Goal: Answer question/provide support

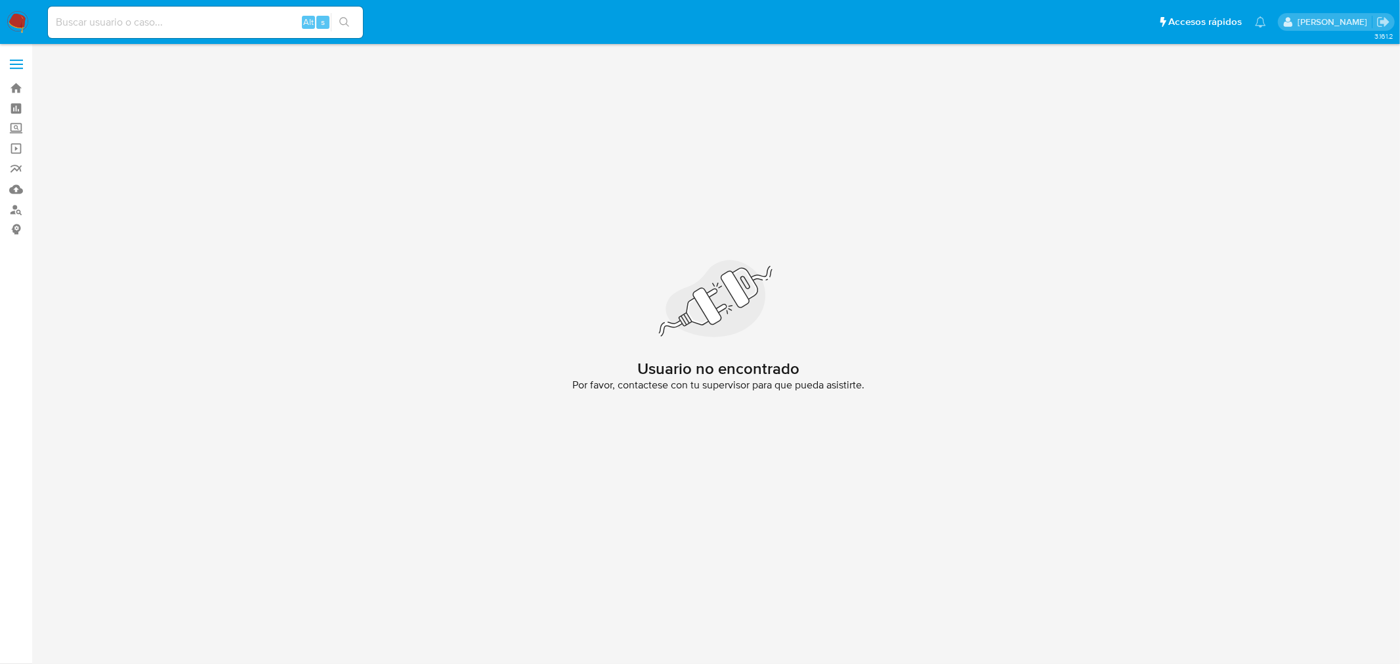
click at [16, 76] on label at bounding box center [16, 65] width 33 height 28
click at [0, 0] on input "checkbox" at bounding box center [0, 0] width 0 height 0
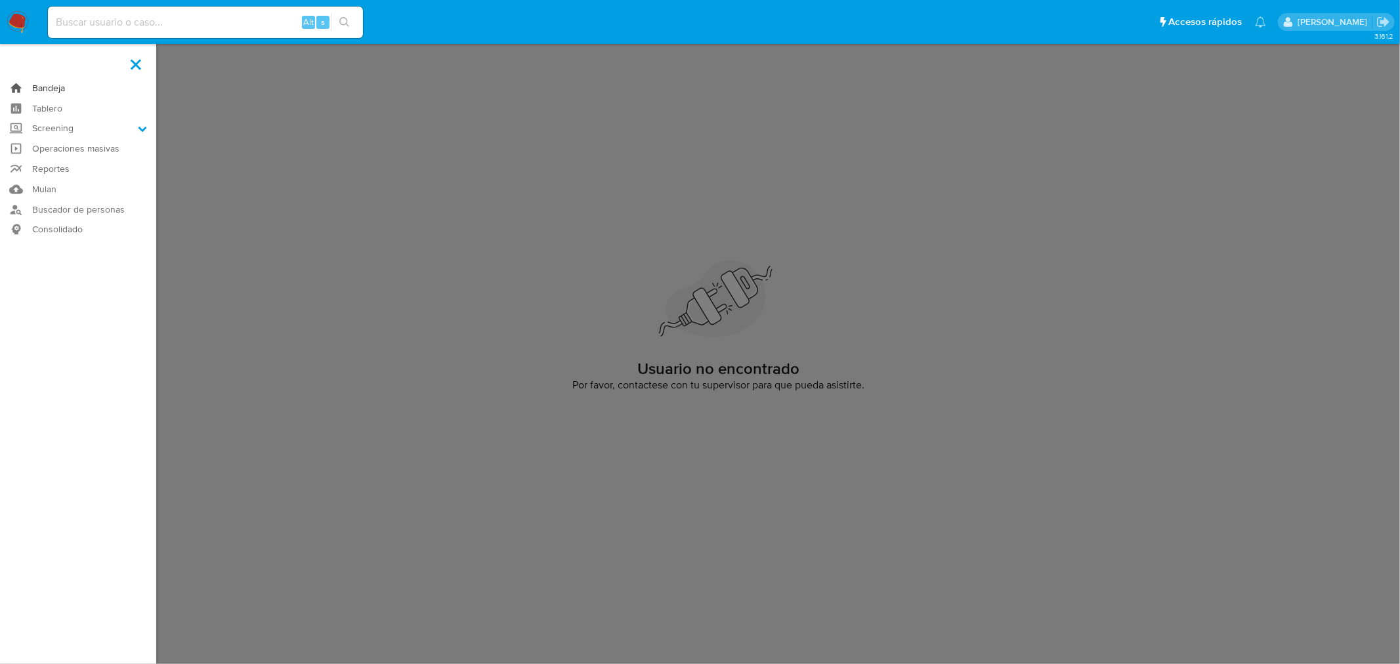
click at [46, 80] on link "Bandeja" at bounding box center [78, 88] width 156 height 20
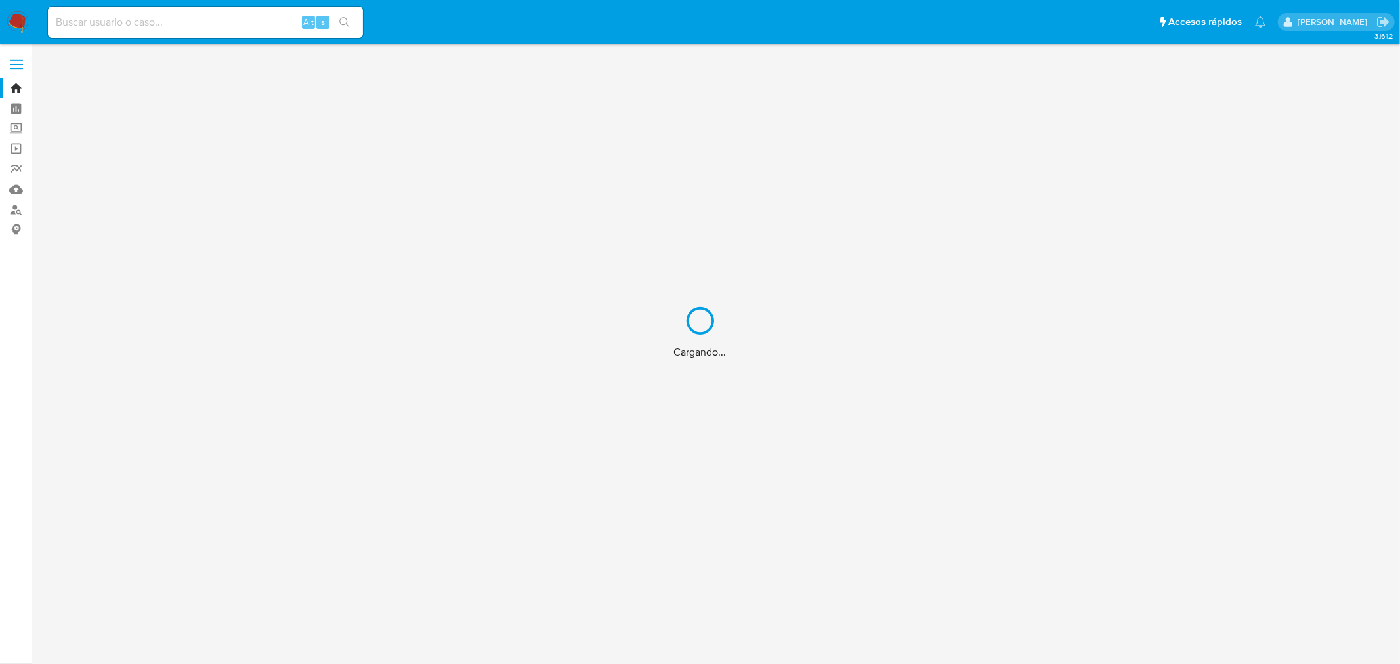
click at [15, 22] on div "Cargando..." at bounding box center [700, 332] width 1400 height 664
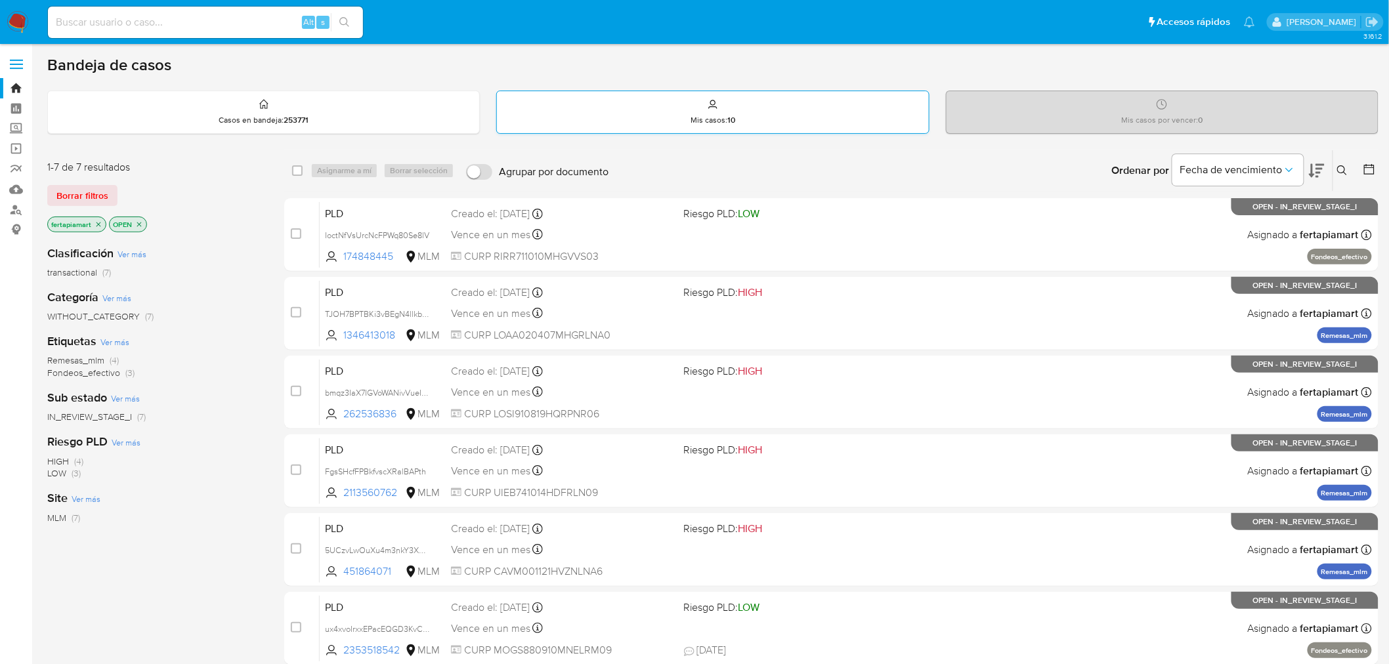
click at [655, 118] on div "Mis casos : 10" at bounding box center [712, 112] width 431 height 42
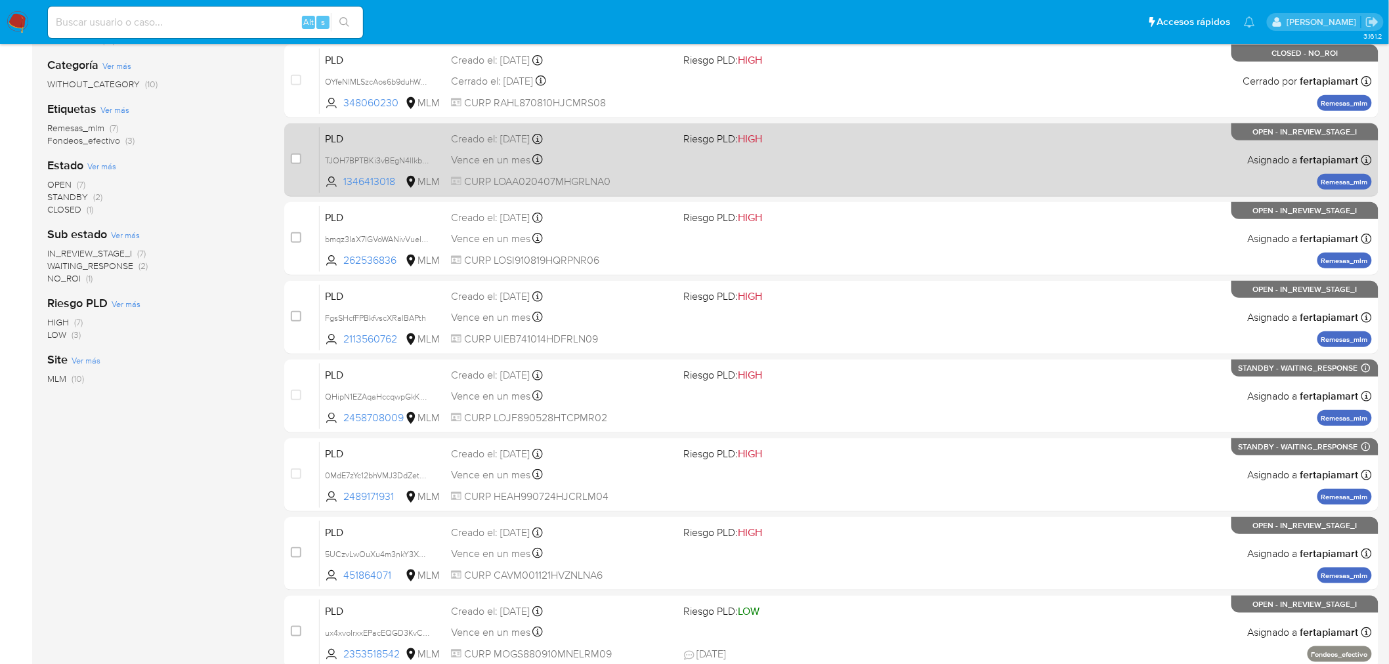
scroll to position [234, 0]
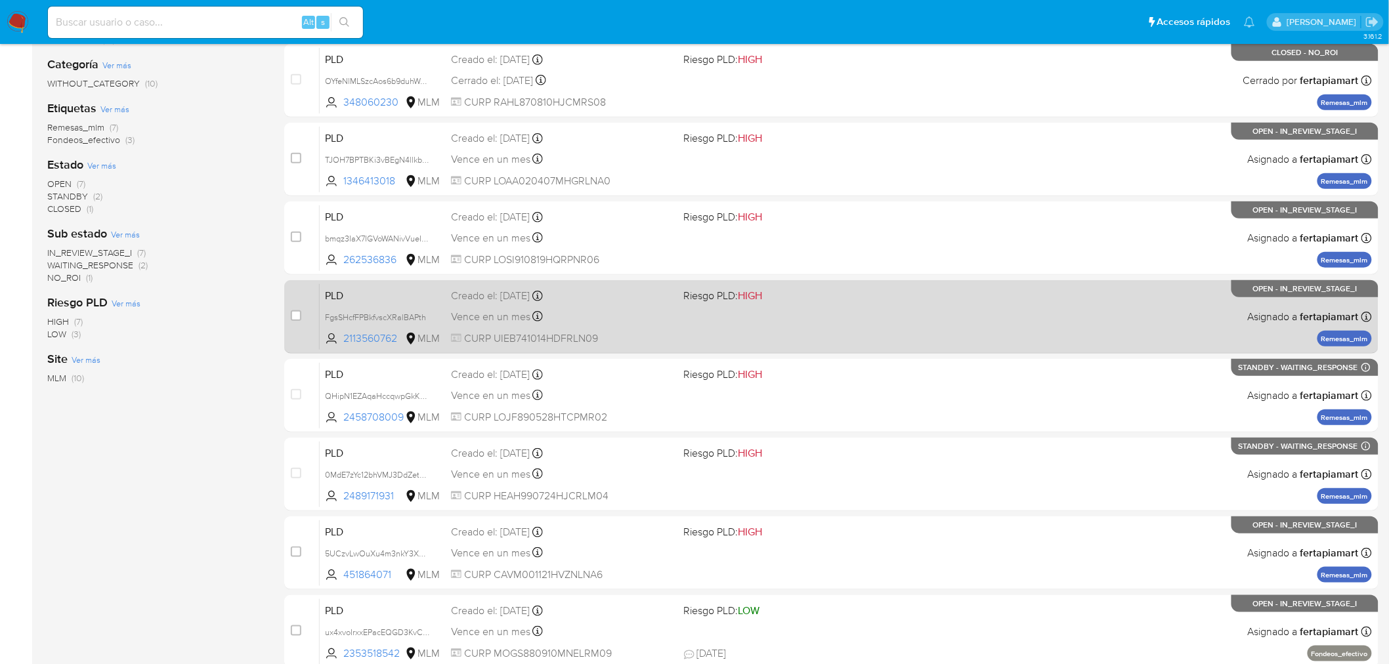
click at [624, 314] on div "Vence en un mes Vence el [DATE] 02:09:25" at bounding box center [562, 317] width 223 height 18
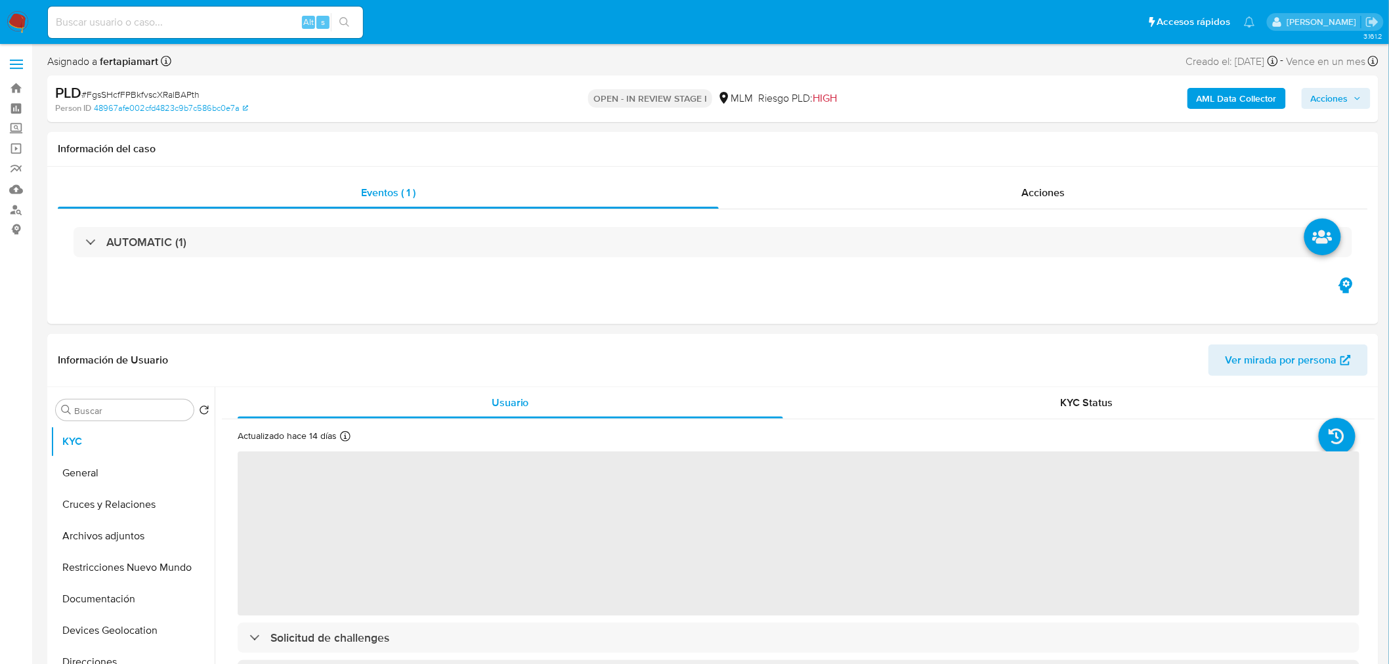
select select "10"
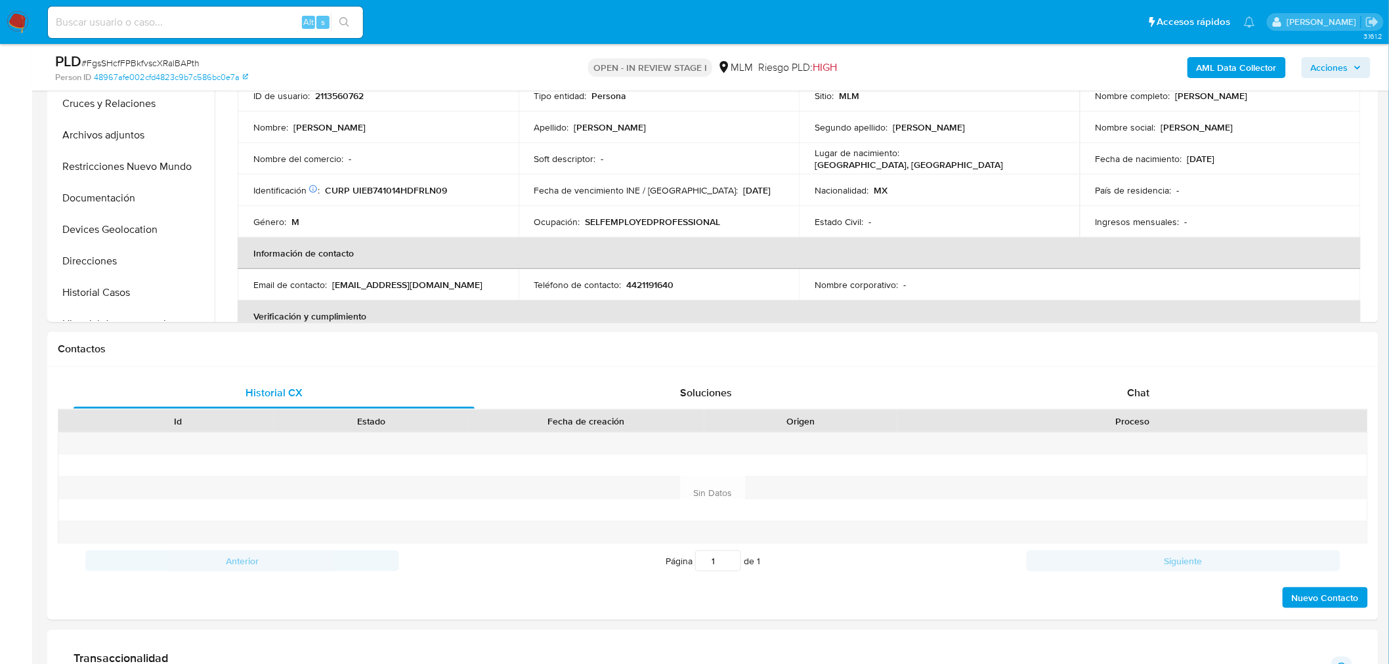
scroll to position [355, 0]
click at [1131, 379] on div "Chat" at bounding box center [1138, 393] width 401 height 32
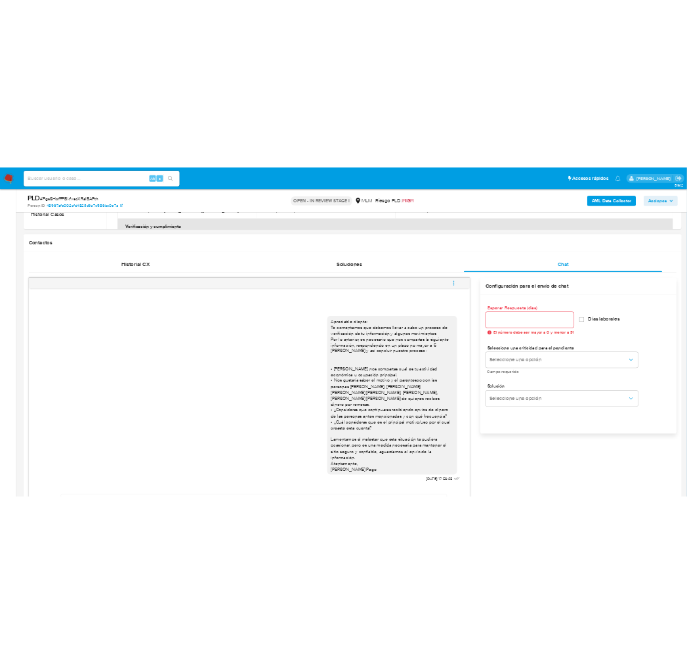
scroll to position [601, 0]
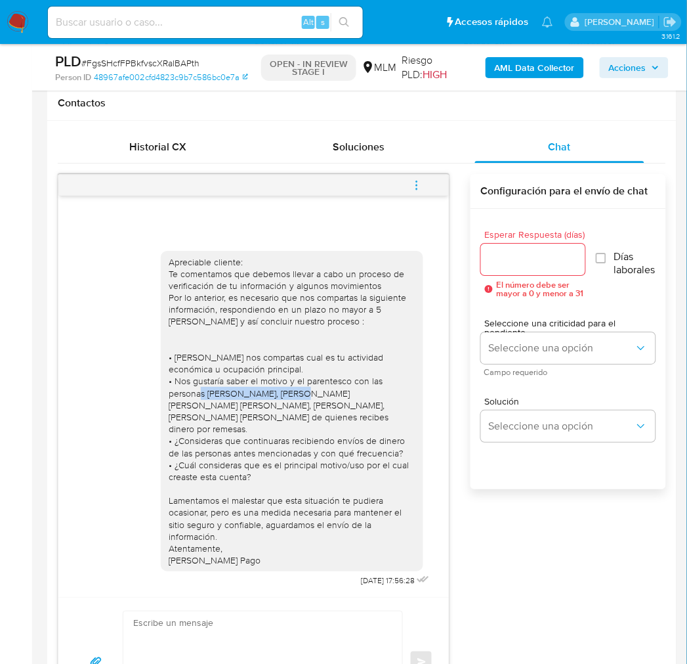
drag, startPoint x: 270, startPoint y: 403, endPoint x: 384, endPoint y: 407, distance: 113.6
click at [384, 407] on div "Apreciable cliente: Te comentamos que debemos llevar a cabo un proceso de verif…" at bounding box center [292, 411] width 247 height 310
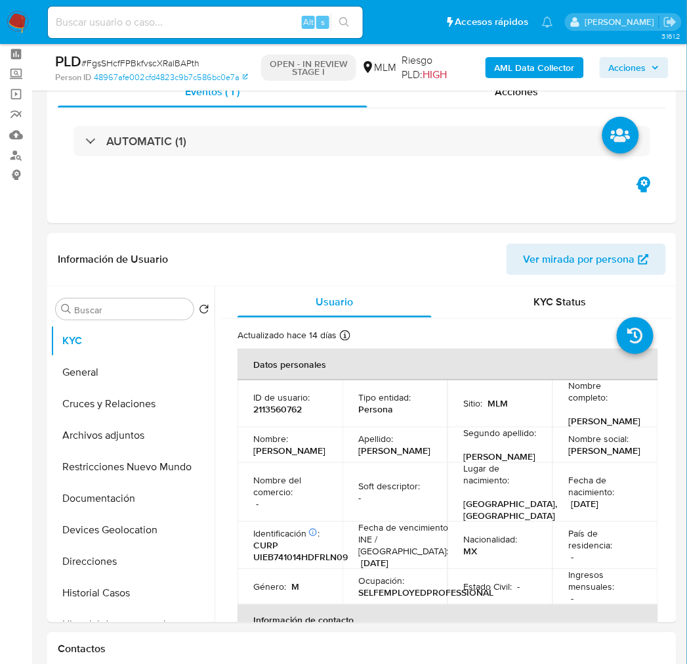
scroll to position [0, 0]
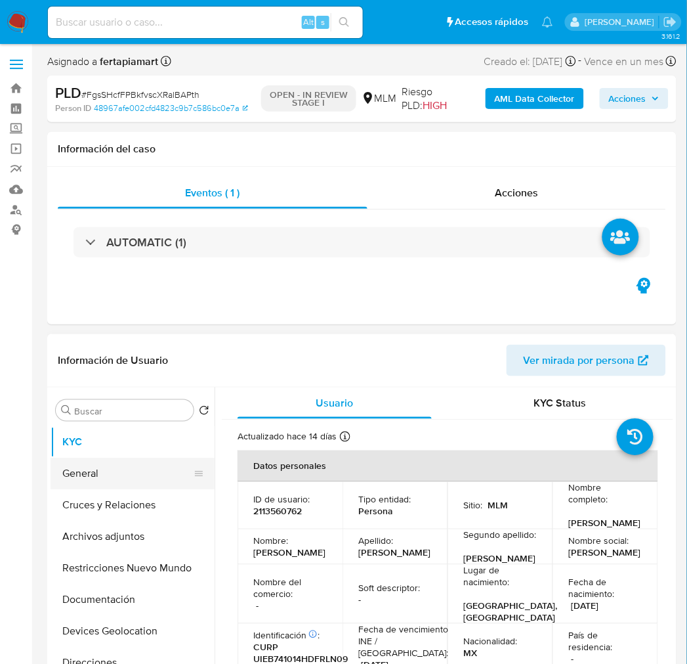
click at [135, 468] on button "General" at bounding box center [128, 474] width 154 height 32
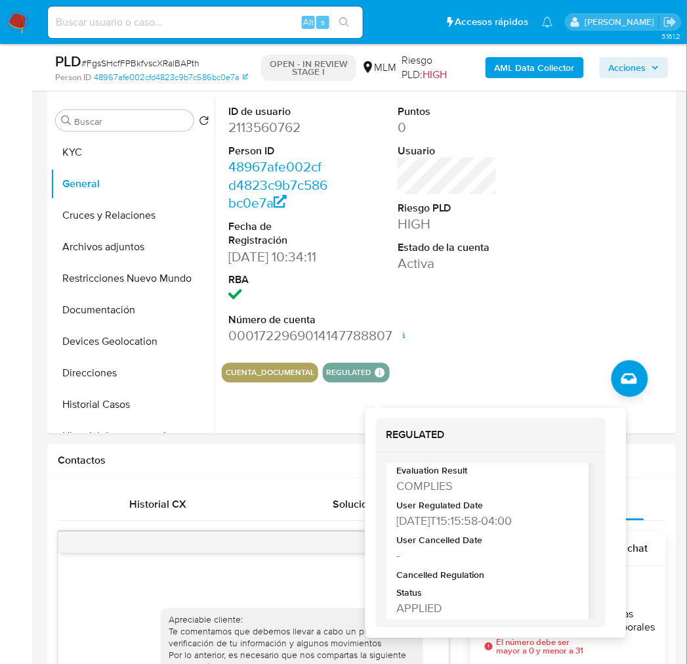
scroll to position [48, 0]
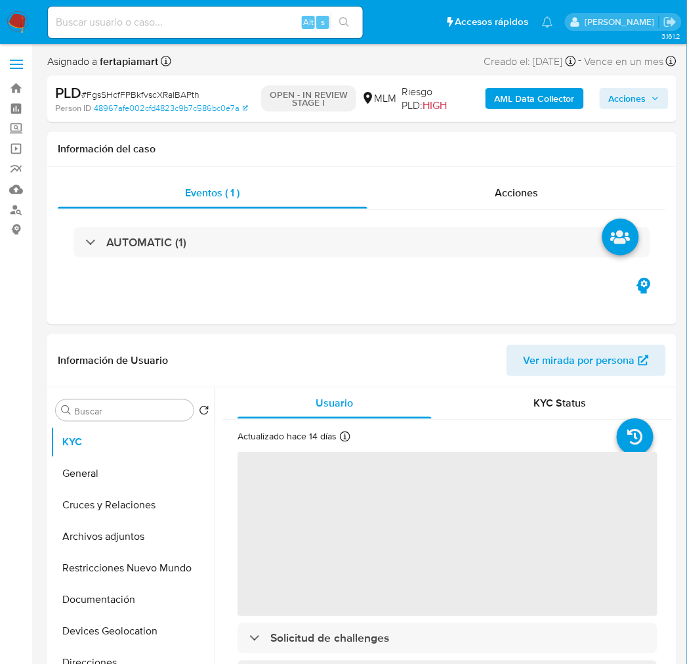
select select "10"
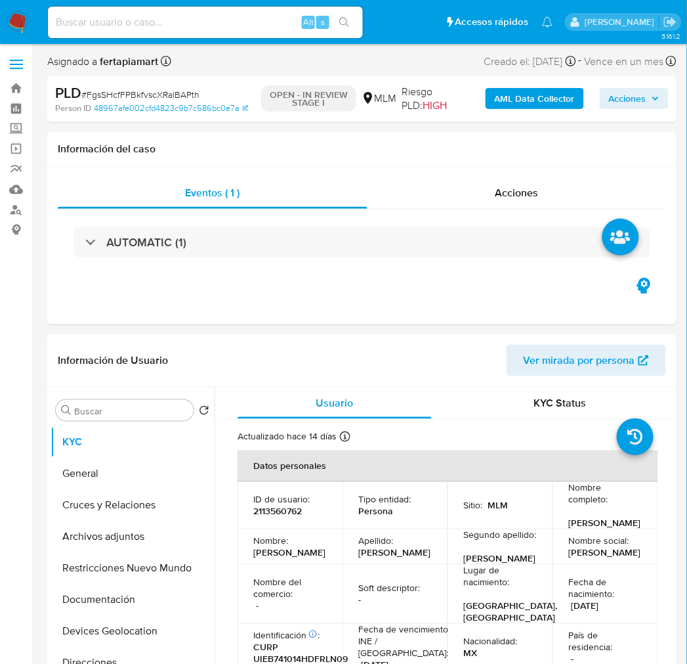
click at [161, 35] on div "Alt s" at bounding box center [205, 23] width 315 height 32
click at [145, 24] on input at bounding box center [205, 22] width 315 height 17
paste input "2113560762"
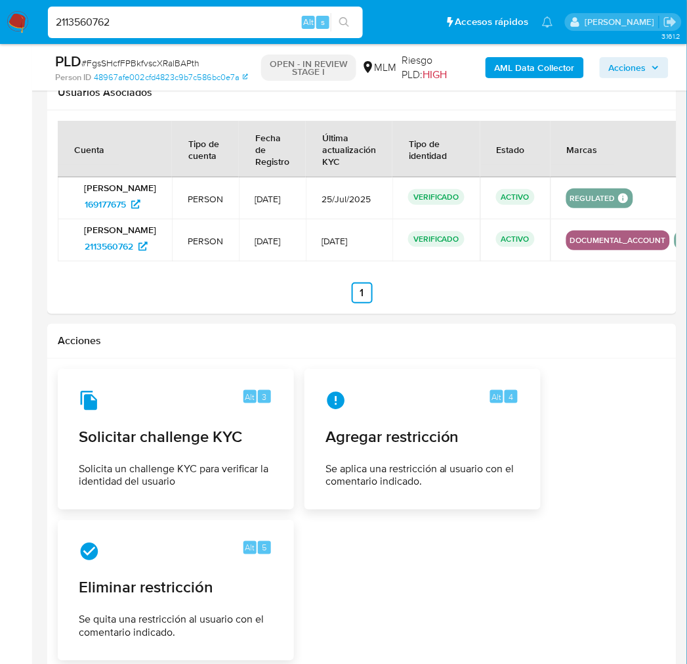
scroll to position [1736, 0]
type input "2113560762"
